Goal: Check status: Check status

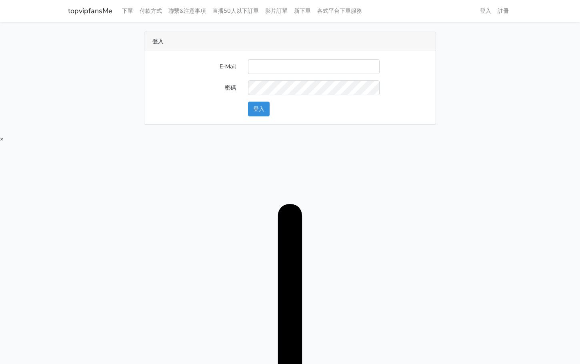
drag, startPoint x: 276, startPoint y: 68, endPoint x: 287, endPoint y: 74, distance: 13.1
click at [276, 68] on input "E-Mail" at bounding box center [314, 66] width 132 height 15
type input "[EMAIL_ADDRESS][DOMAIN_NAME]"
click at [266, 108] on button "登入" at bounding box center [259, 109] width 22 height 15
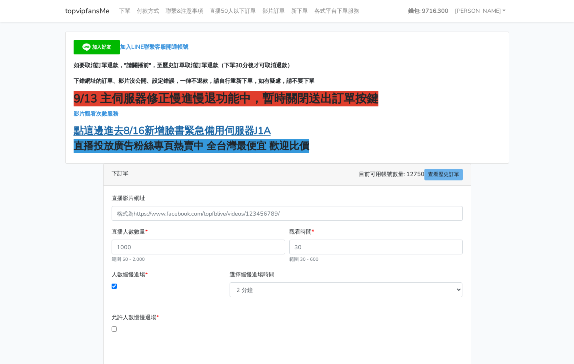
click at [189, 131] on strong "點這邊進去8/16新增臉書緊急備用伺服器J1A" at bounding box center [172, 131] width 197 height 14
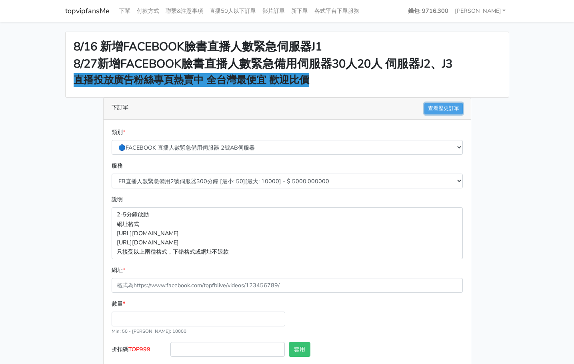
click at [430, 108] on link "查看歷史訂單" at bounding box center [443, 109] width 38 height 12
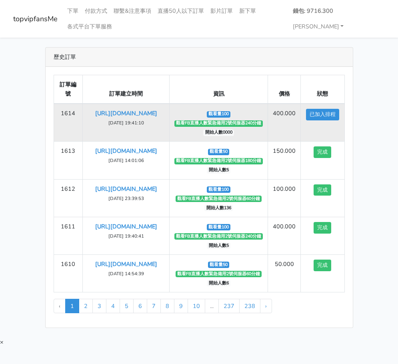
click at [123, 118] on td "https://www.facebook.com/100083399346069/videos/765232209732531 2025-09-10 19:4…" at bounding box center [126, 123] width 87 height 38
click at [121, 115] on link "https://www.facebook.com/100083399346069/videos/765232209732531" at bounding box center [126, 113] width 62 height 8
click at [141, 126] on small "2025-09-10 19:41:10" at bounding box center [126, 123] width 36 height 6
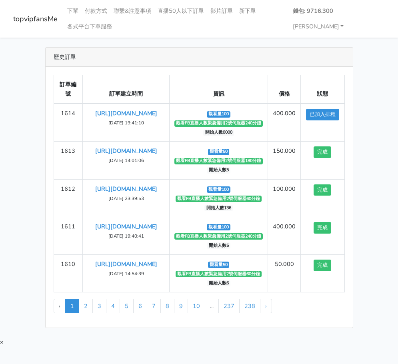
click at [38, 111] on div "歷史訂單 訂單編號 訂單建立時間 資訊 價格 狀態 1614 https://www.facebook.com/100083399346069/videos/…" at bounding box center [199, 187] width 384 height 281
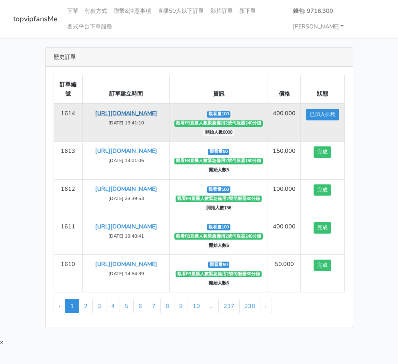
click at [136, 111] on link "https://www.facebook.com/100083399346069/videos/765232209732531" at bounding box center [126, 113] width 62 height 8
